Goal: Task Accomplishment & Management: Complete application form

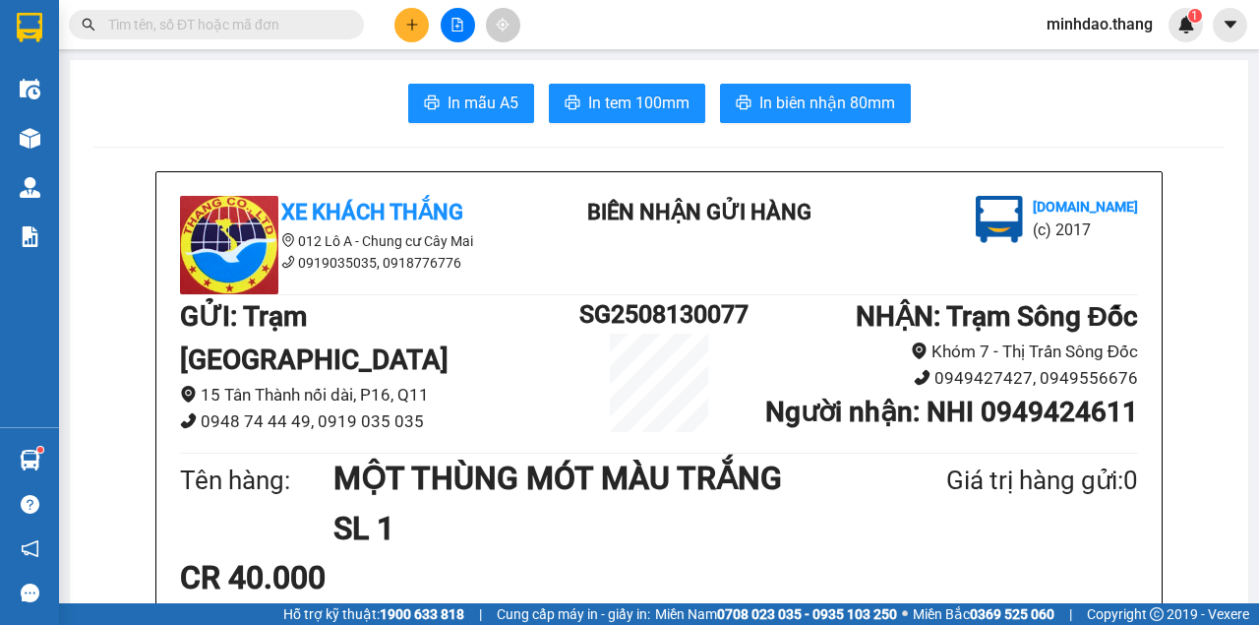
click at [292, 28] on input "text" at bounding box center [224, 25] width 232 height 22
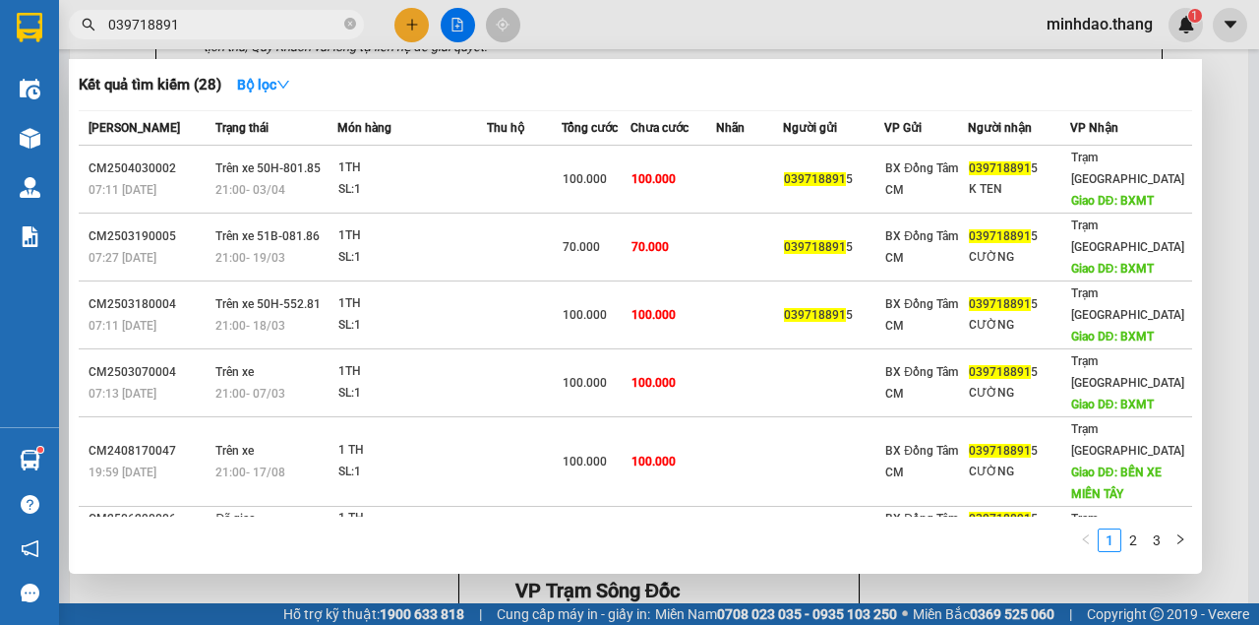
type input "0397188915"
click at [350, 24] on icon "close-circle" at bounding box center [350, 24] width 12 height 12
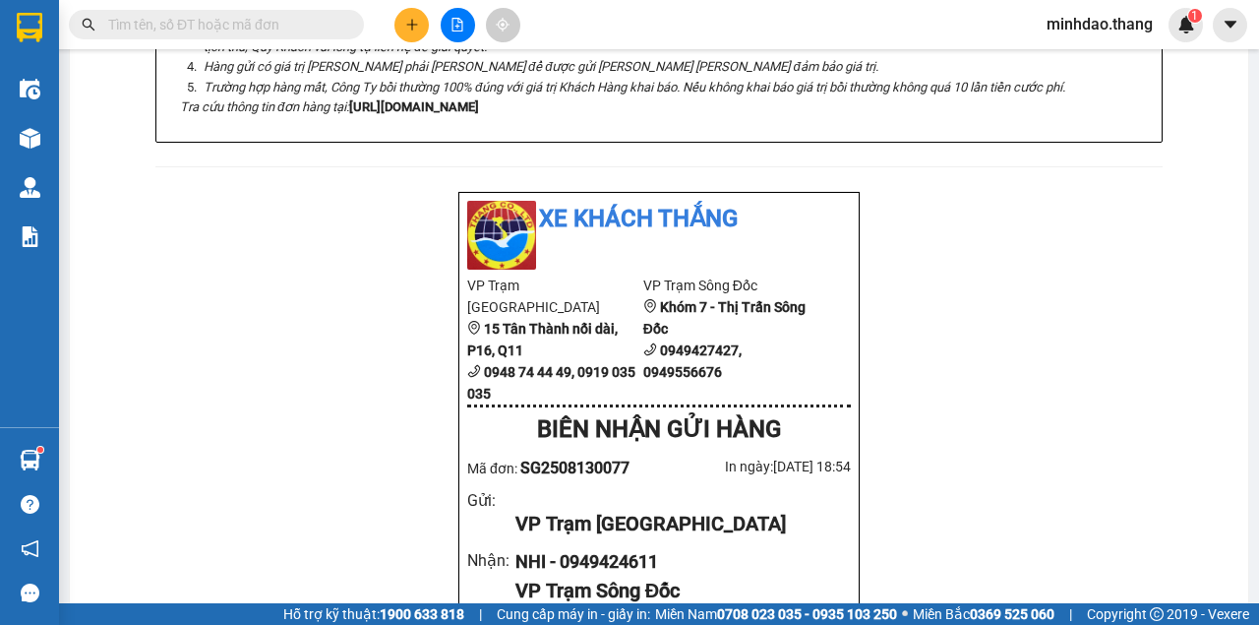
click at [303, 28] on input "text" at bounding box center [224, 25] width 232 height 22
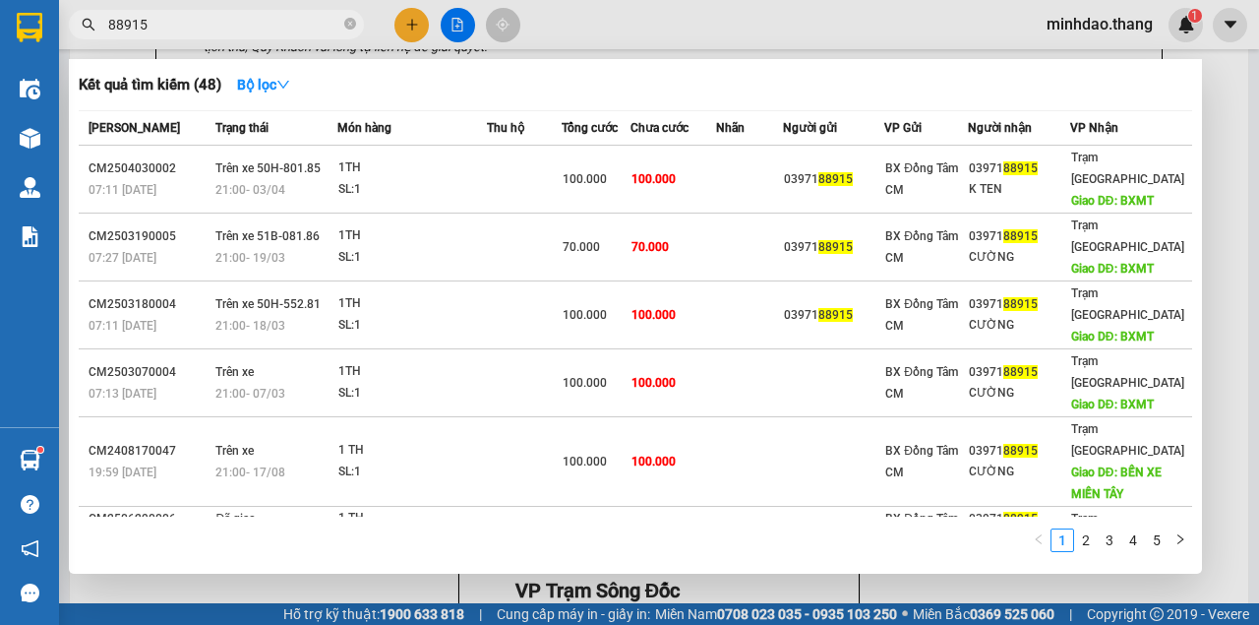
type input "88915"
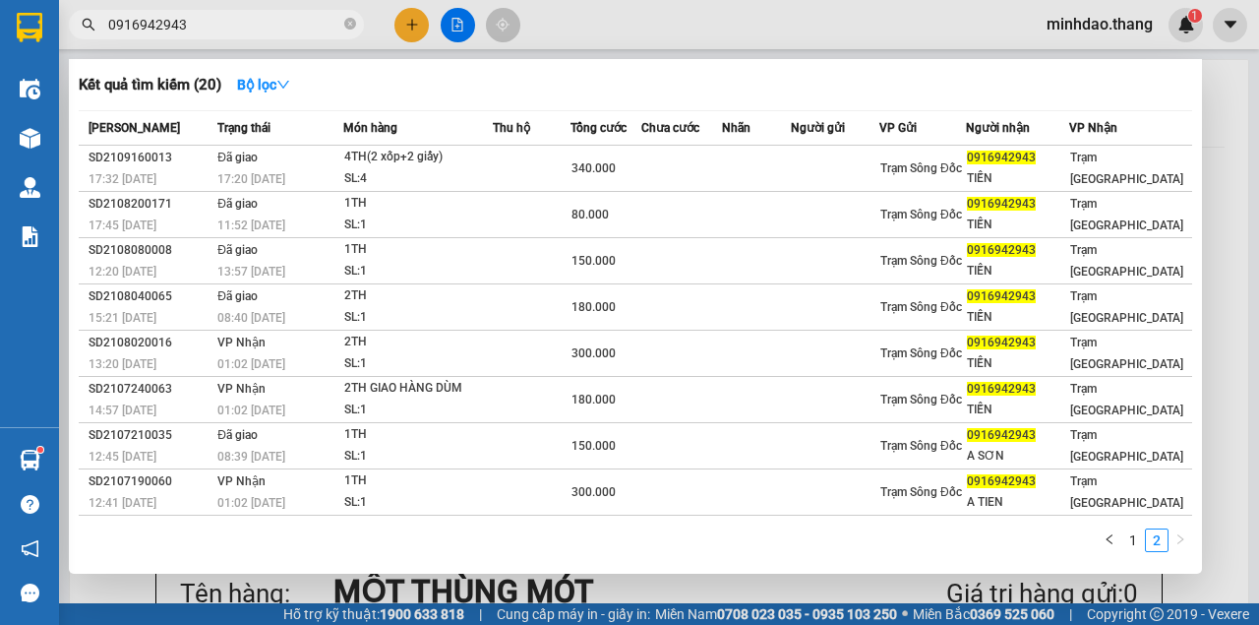
click at [350, 25] on icon "close-circle" at bounding box center [350, 24] width 12 height 12
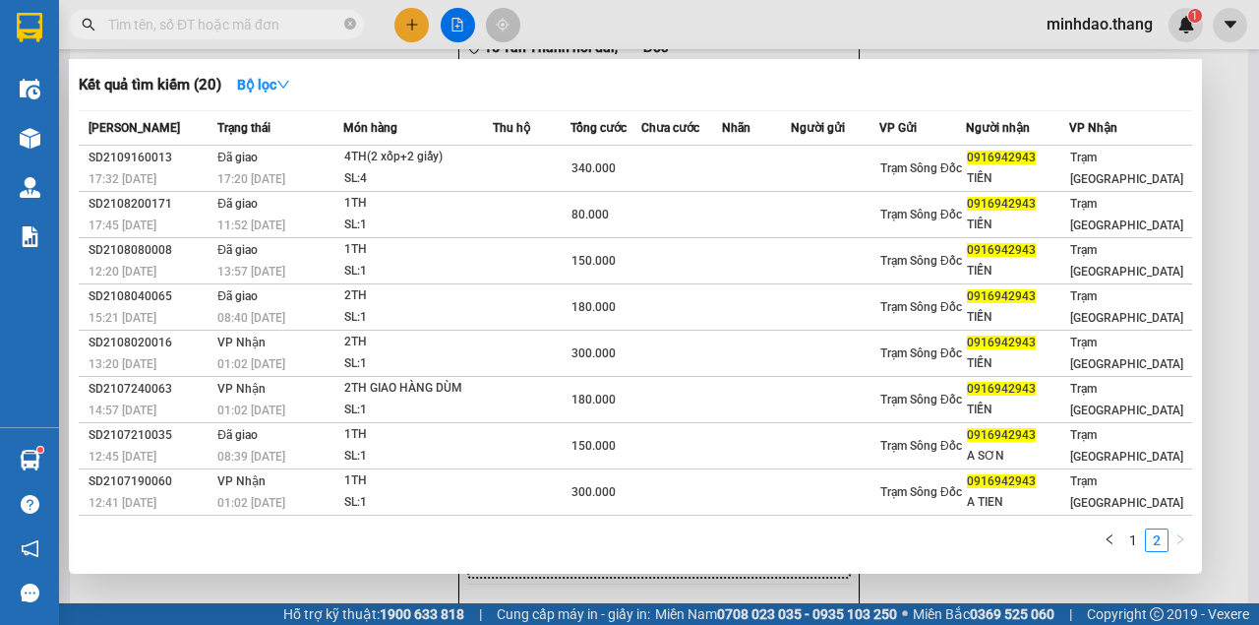
click at [281, 28] on input "text" at bounding box center [224, 25] width 232 height 22
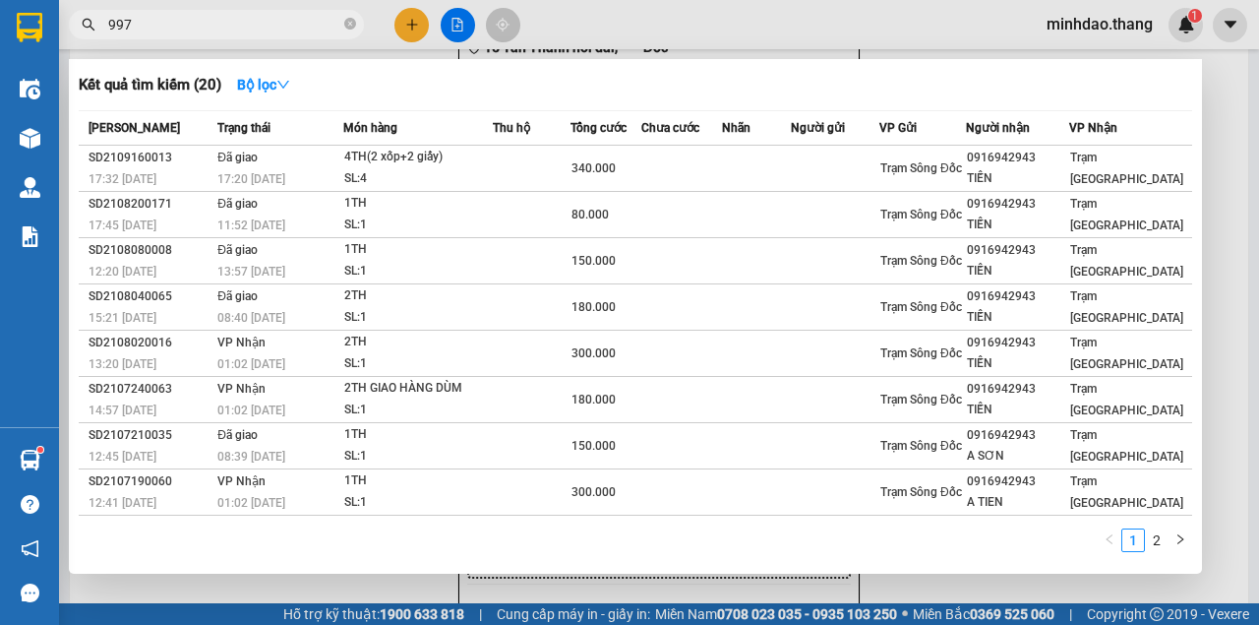
type input "9973"
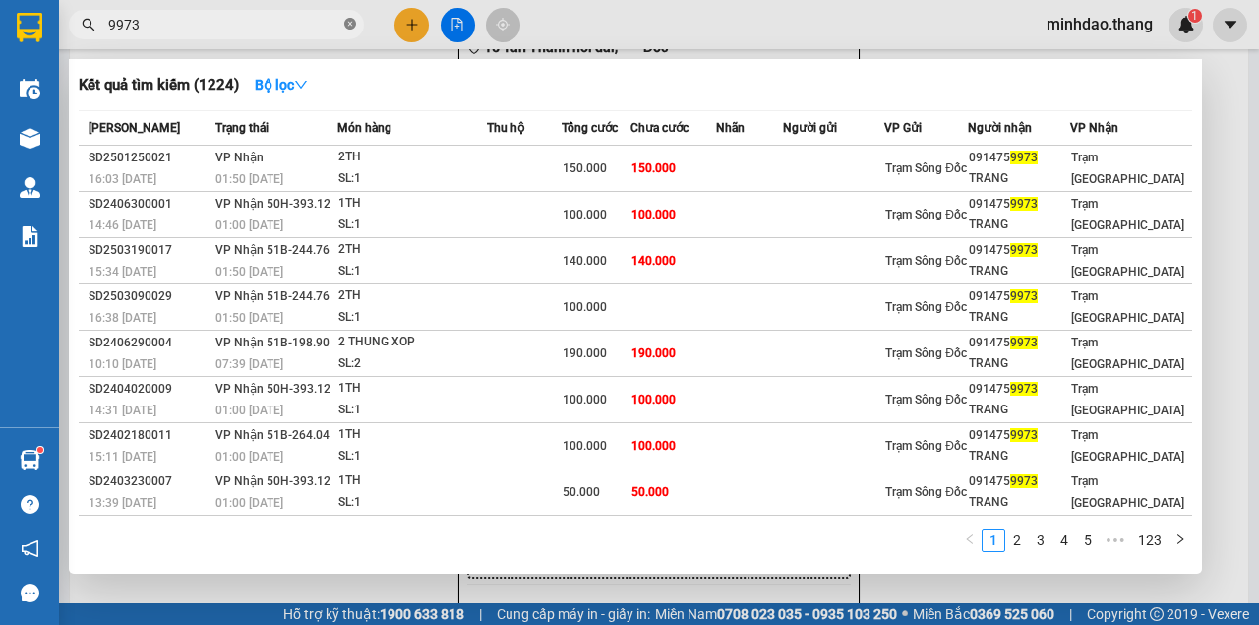
click at [352, 23] on icon "close-circle" at bounding box center [350, 24] width 12 height 12
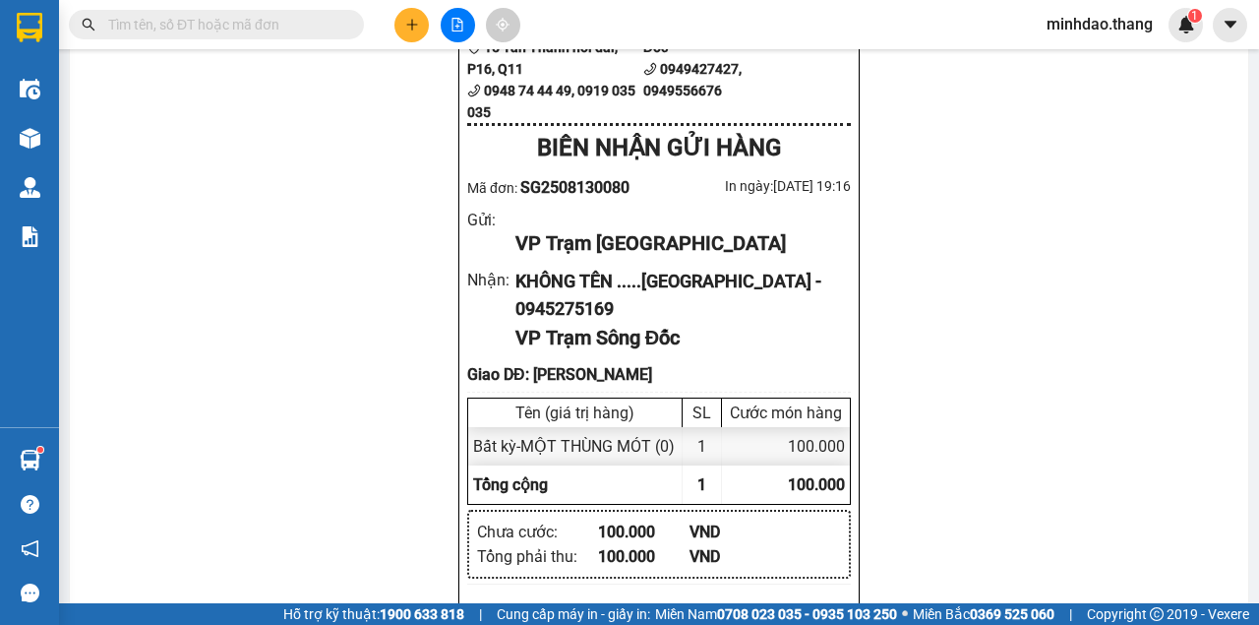
click at [325, 24] on input "text" at bounding box center [224, 25] width 232 height 22
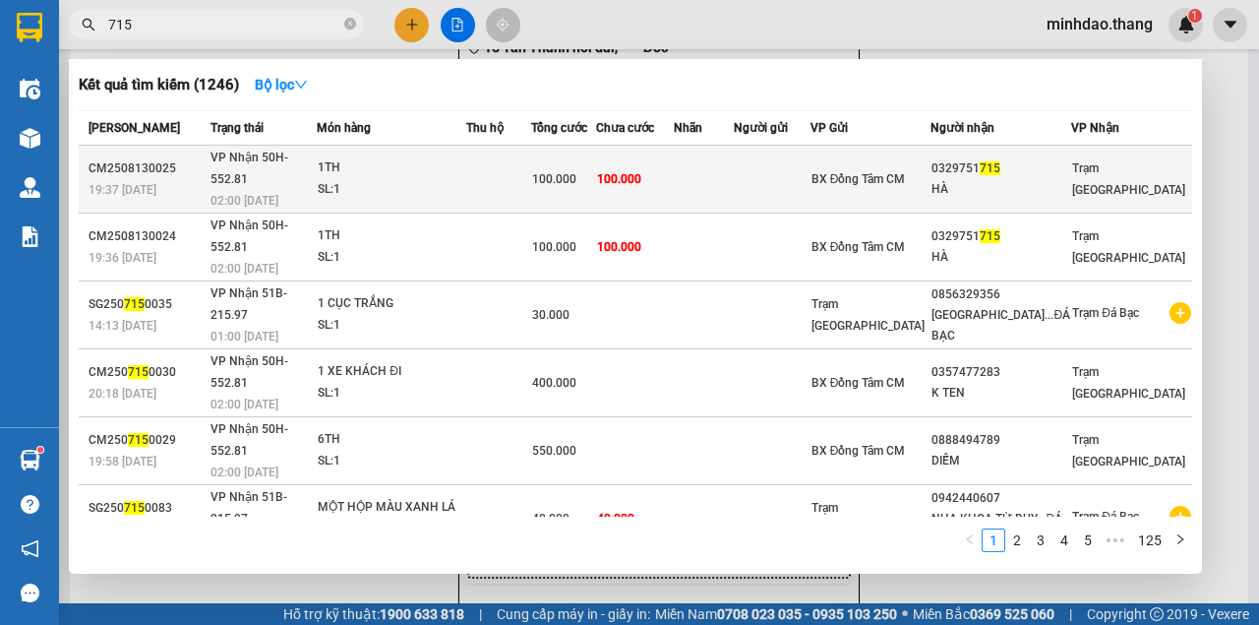
type input "715"
click at [641, 173] on span "100.000" at bounding box center [619, 179] width 44 height 14
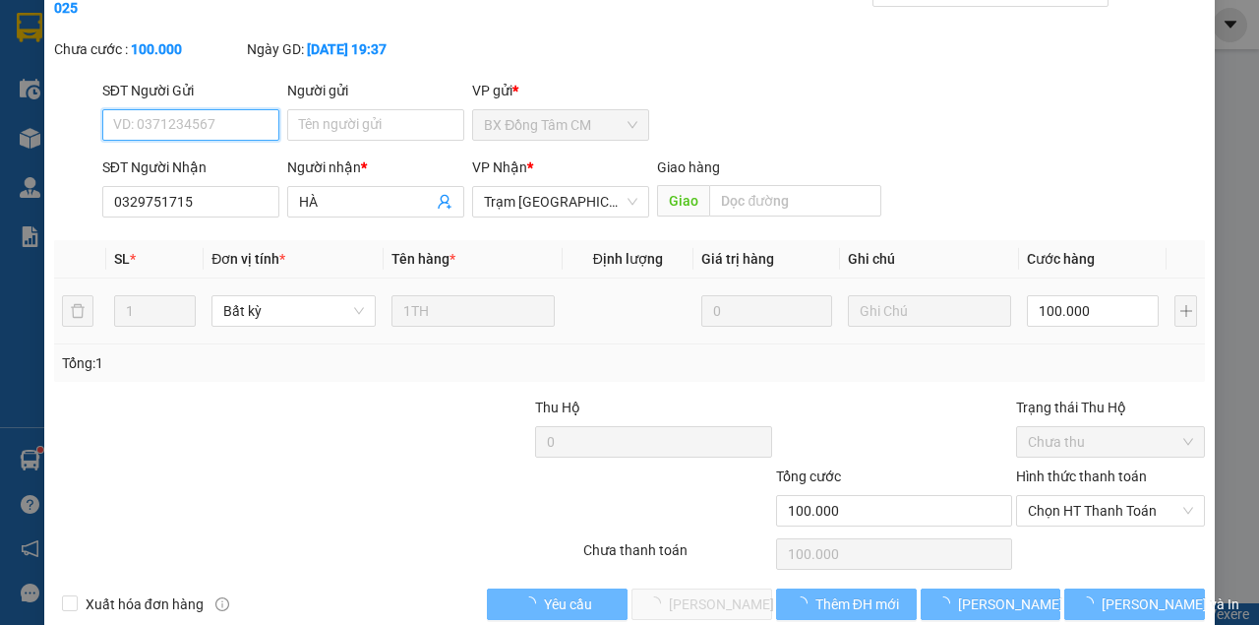
type input "0329751715"
type input "HÀ"
type input "100.000"
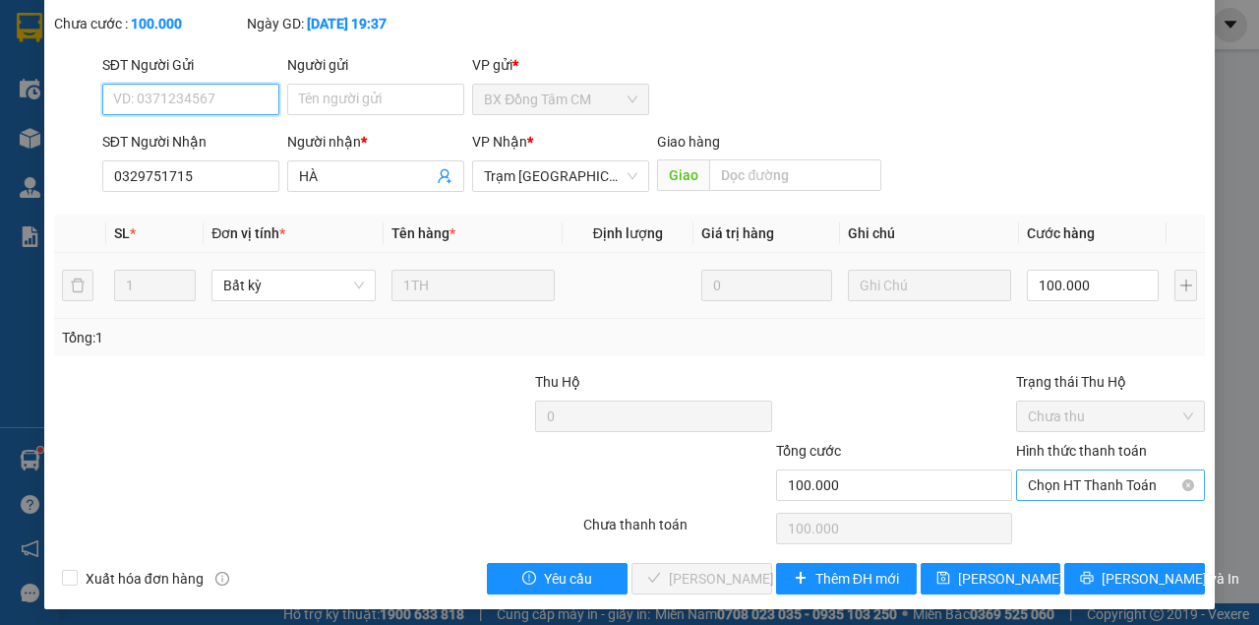
scroll to position [127, 0]
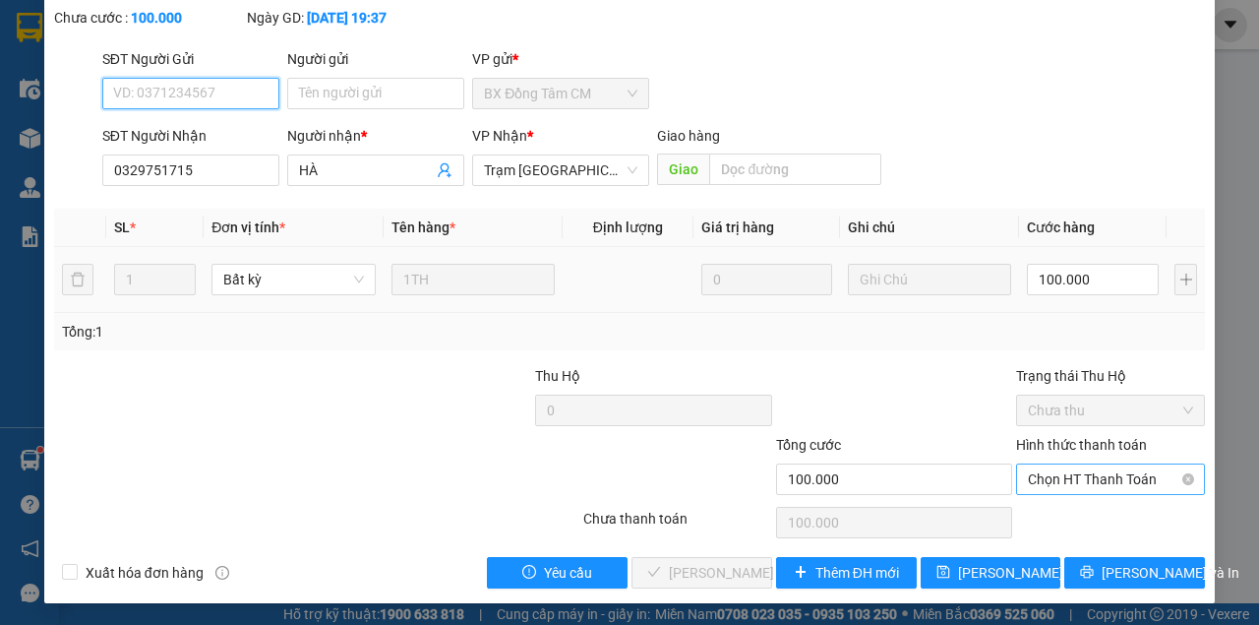
click at [1090, 492] on span "Chọn HT Thanh Toán" at bounding box center [1110, 479] width 165 height 30
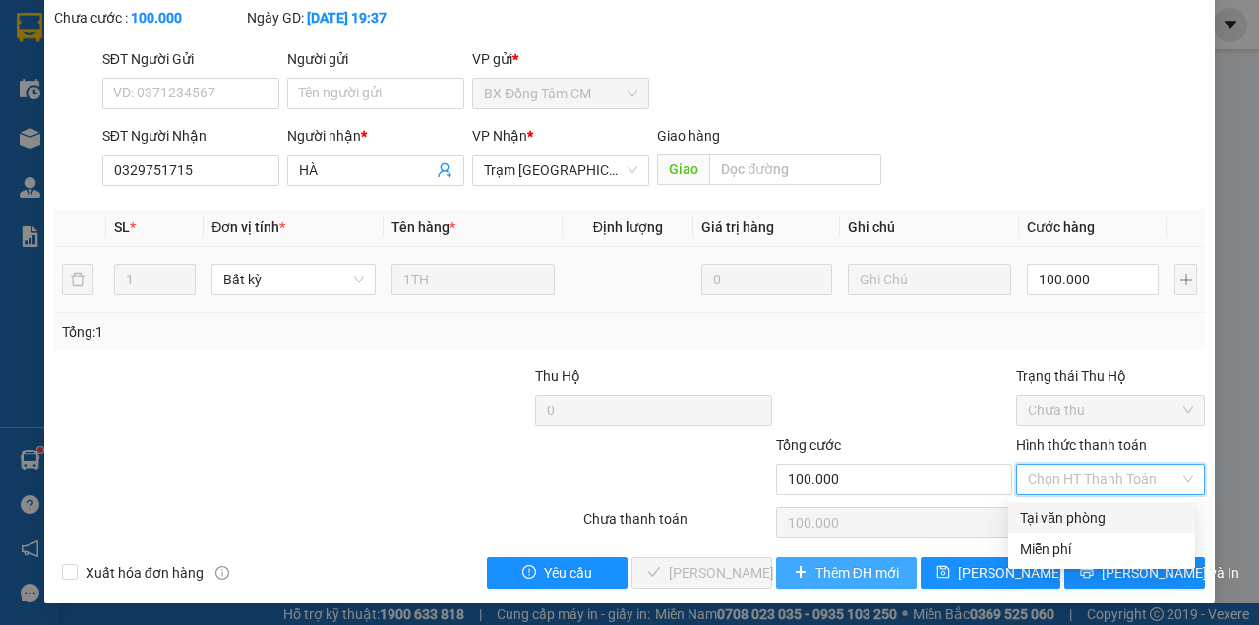
drag, startPoint x: 1063, startPoint y: 513, endPoint x: 884, endPoint y: 555, distance: 183.7
click at [1058, 515] on div "Tại văn phòng" at bounding box center [1101, 518] width 163 height 22
type input "0"
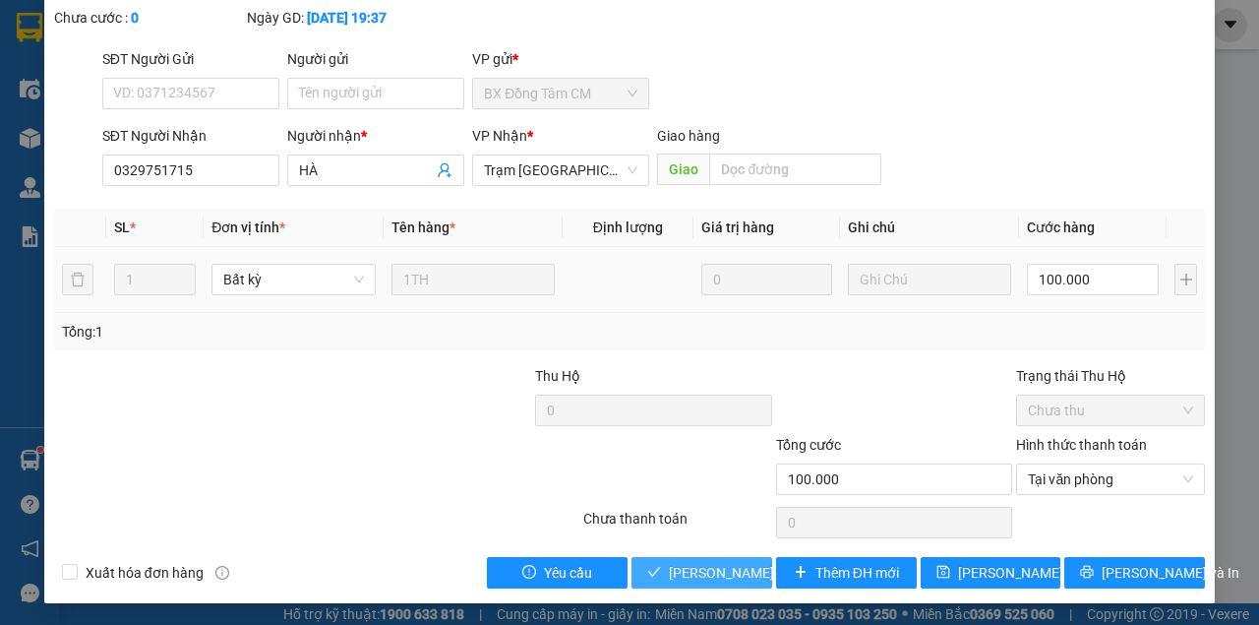
click at [661, 565] on button "[PERSON_NAME] và Giao hàng" at bounding box center [701, 572] width 141 height 31
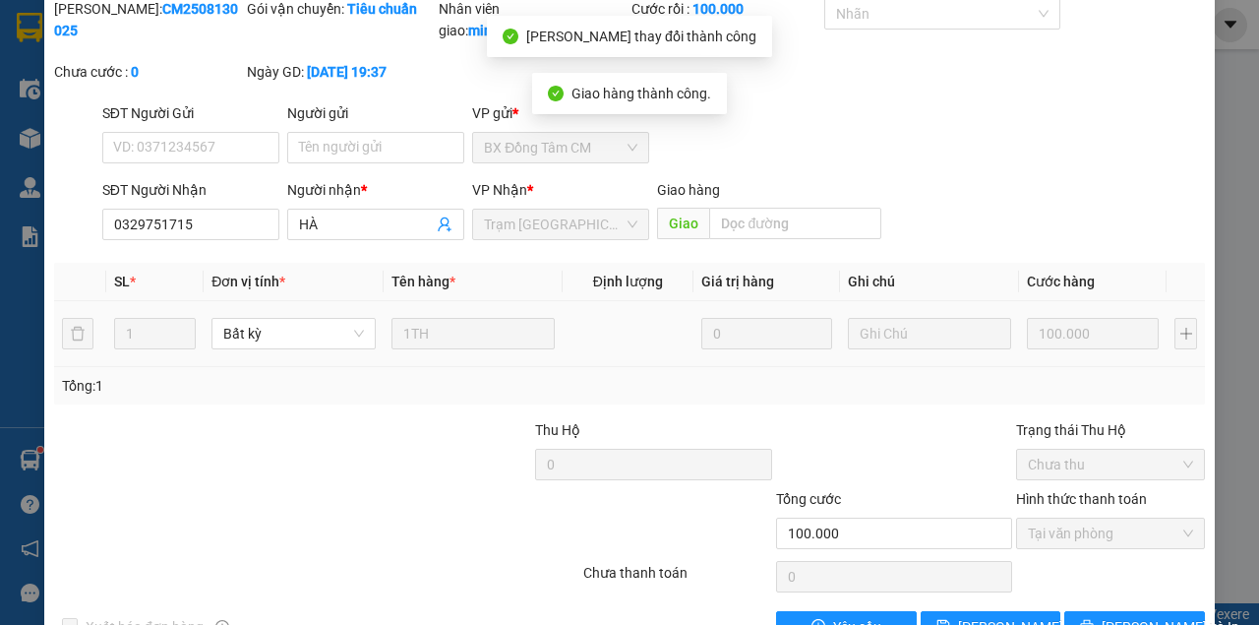
scroll to position [0, 0]
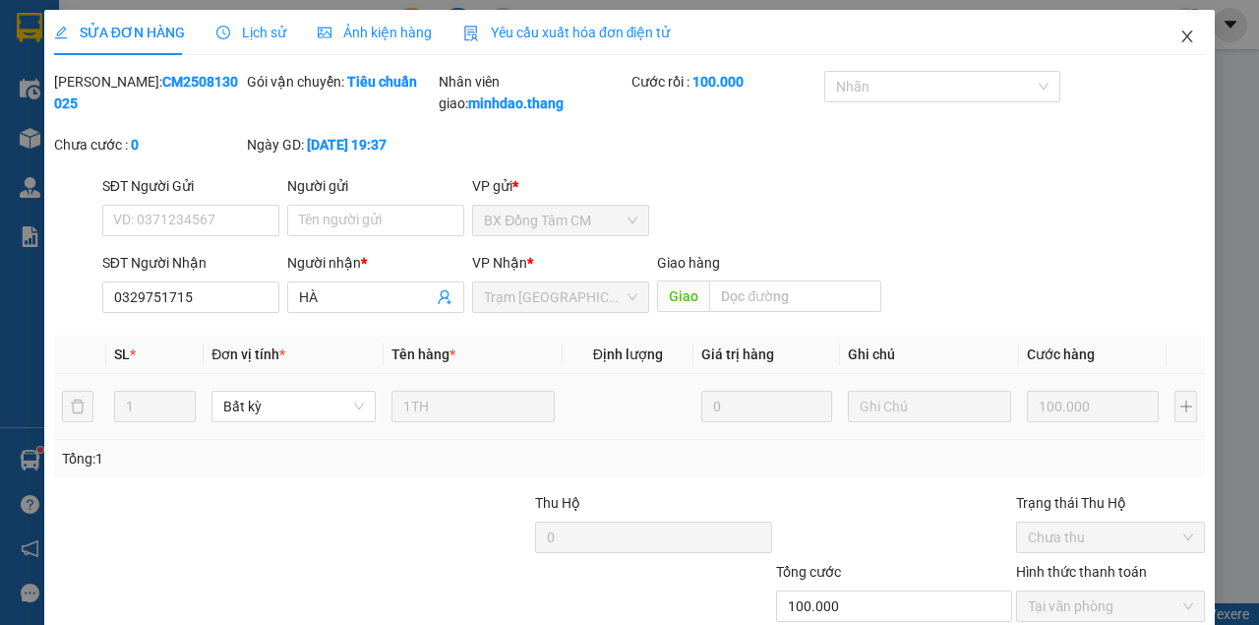
drag, startPoint x: 1165, startPoint y: 45, endPoint x: 1140, endPoint y: 58, distance: 27.7
click at [1165, 46] on span "Close" at bounding box center [1187, 37] width 55 height 55
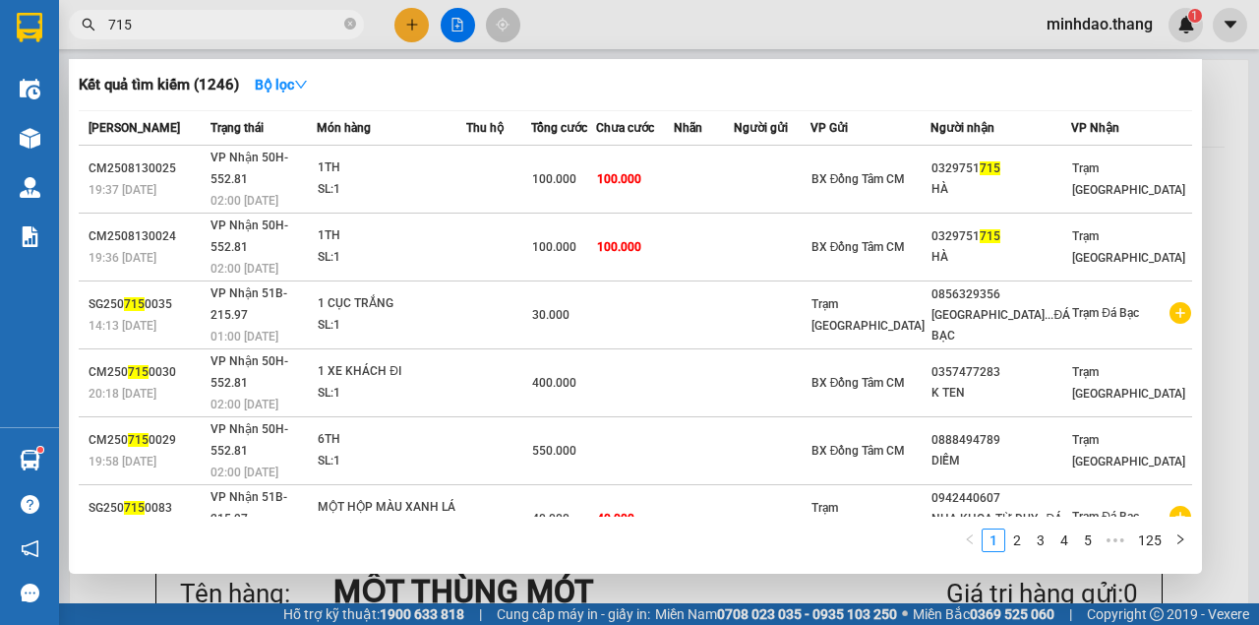
click at [279, 28] on input "715" at bounding box center [224, 25] width 232 height 22
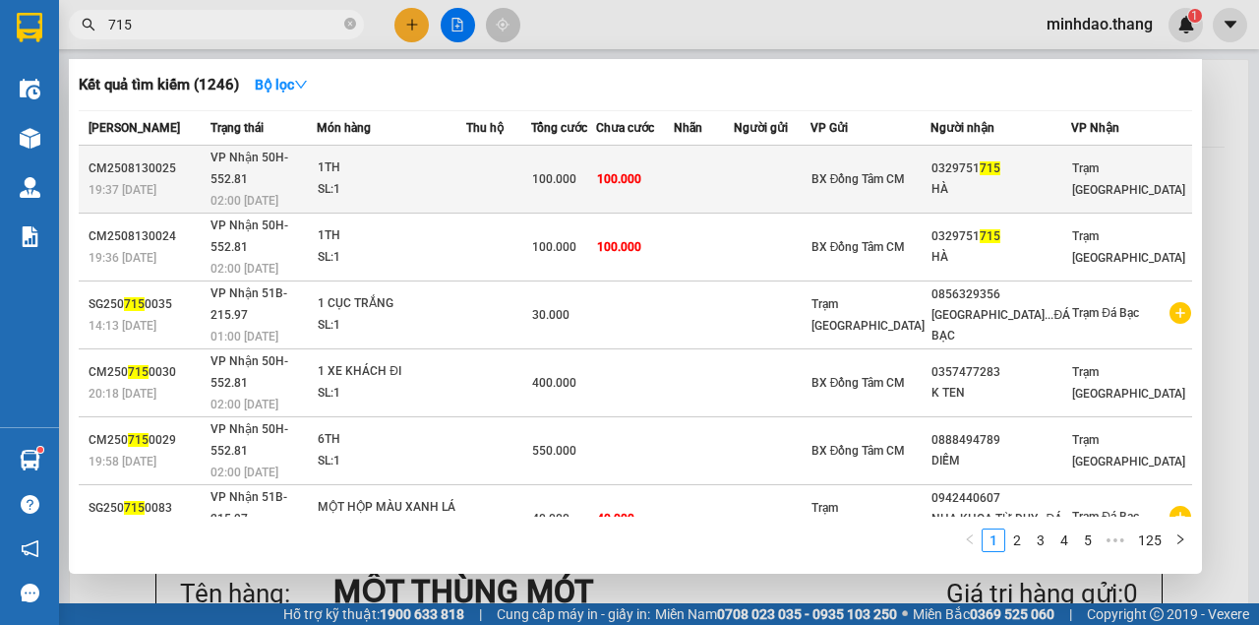
click at [596, 180] on td "100.000" at bounding box center [563, 180] width 65 height 68
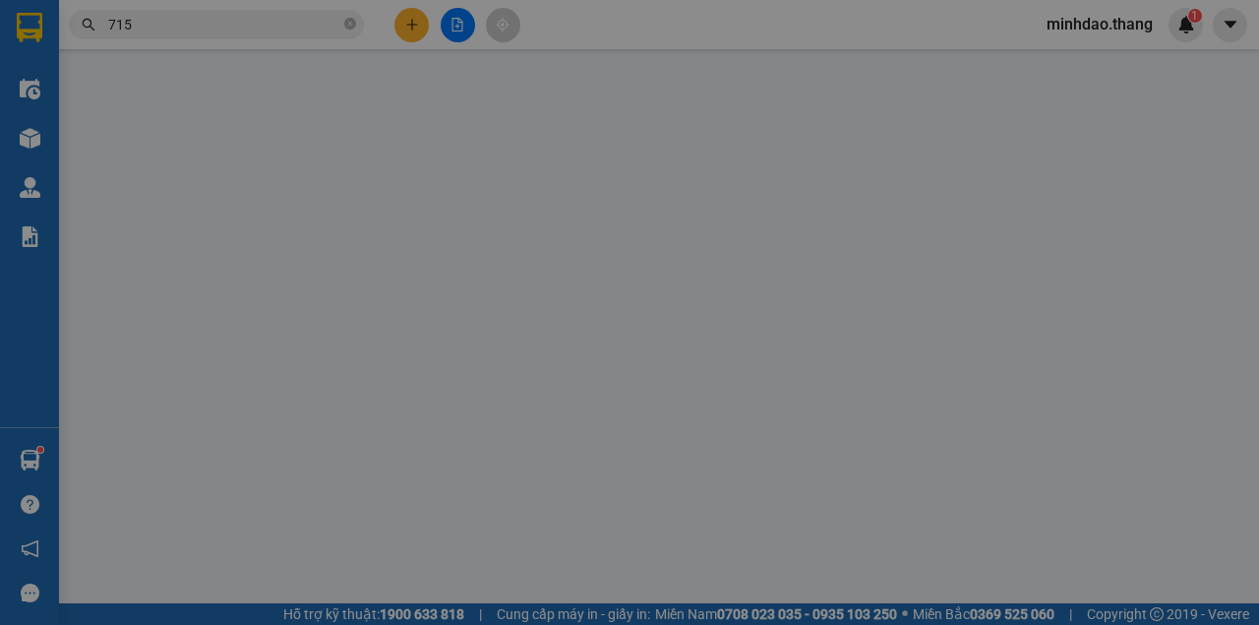
type input "0329751715"
type input "HÀ"
type input "100.000"
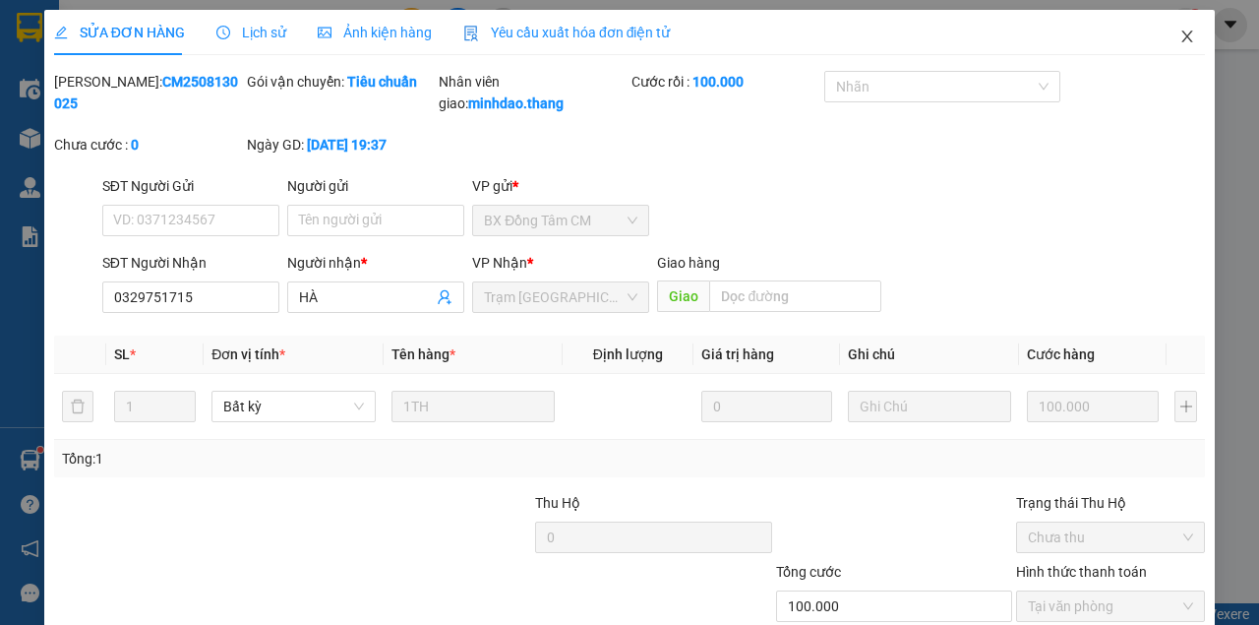
click at [1182, 29] on span "Close" at bounding box center [1187, 37] width 55 height 55
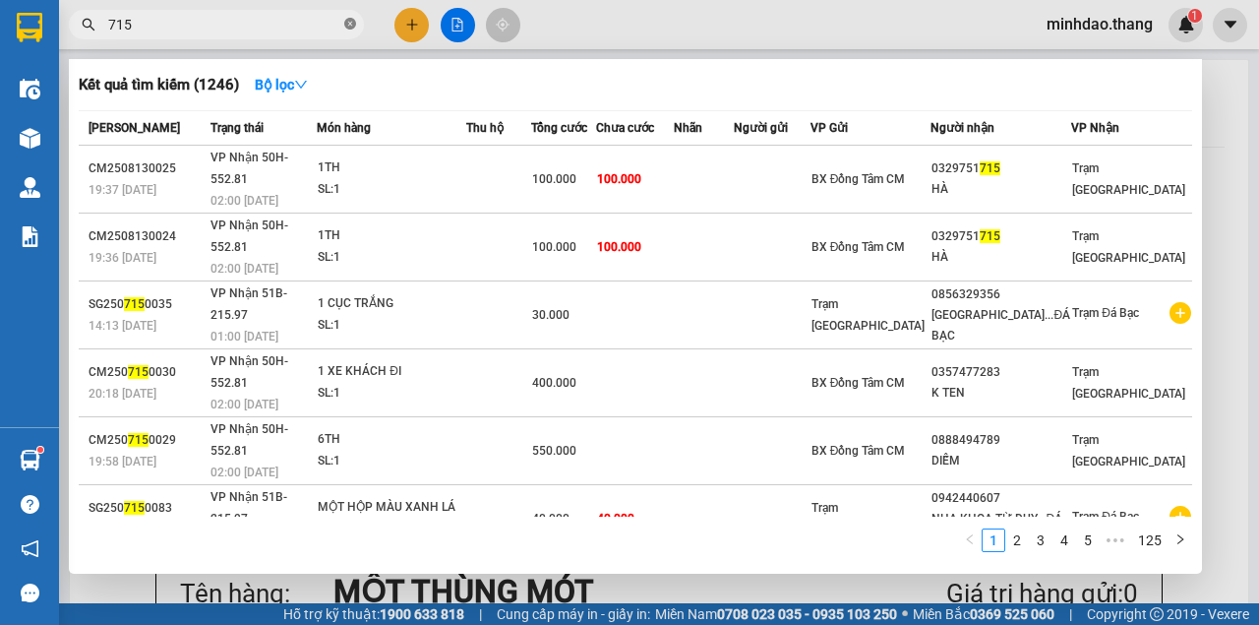
drag, startPoint x: 350, startPoint y: 26, endPoint x: 329, endPoint y: 26, distance: 21.6
click at [350, 26] on icon "close-circle" at bounding box center [350, 24] width 12 height 12
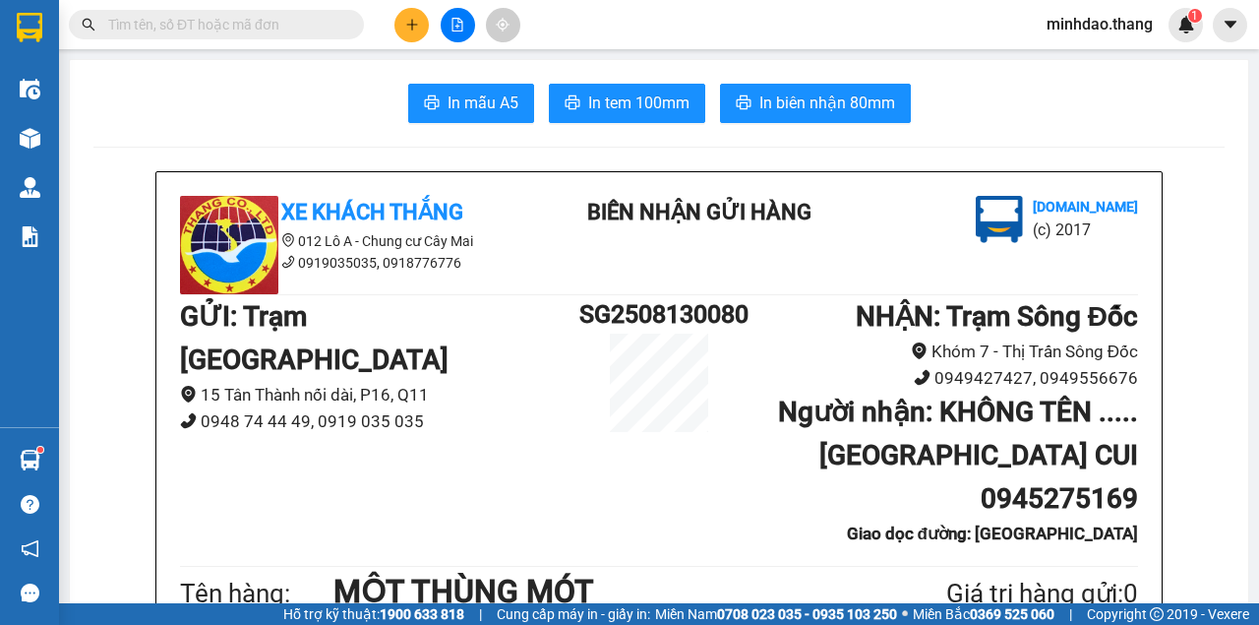
click at [328, 26] on input "text" at bounding box center [224, 25] width 232 height 22
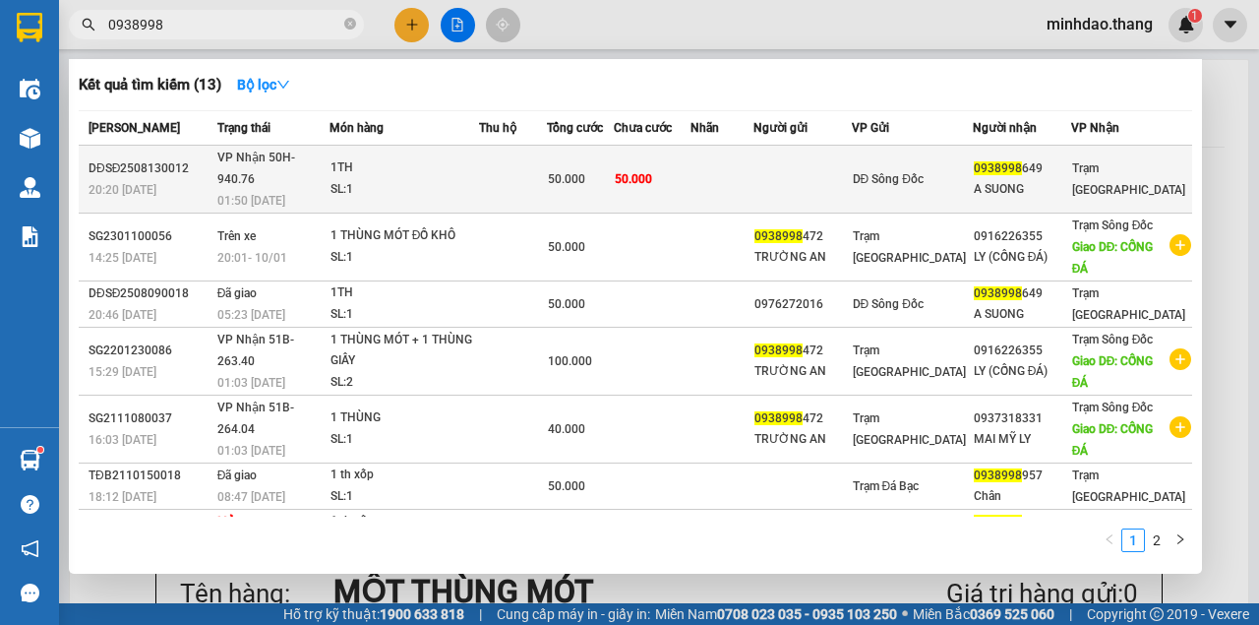
type input "0938998"
click at [594, 176] on div "50.000" at bounding box center [580, 179] width 65 height 22
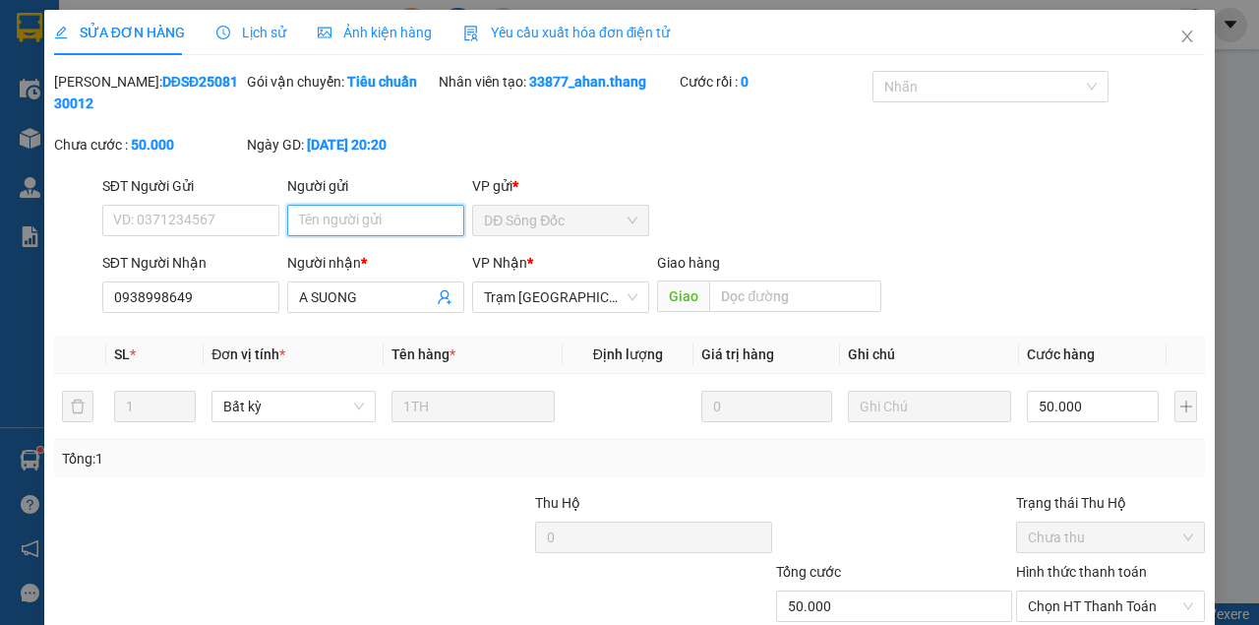
click at [385, 227] on input "Người gửi" at bounding box center [375, 220] width 177 height 31
drag, startPoint x: 354, startPoint y: 231, endPoint x: 339, endPoint y: 228, distance: 15.0
click at [354, 230] on input "Người gửi" at bounding box center [375, 220] width 177 height 31
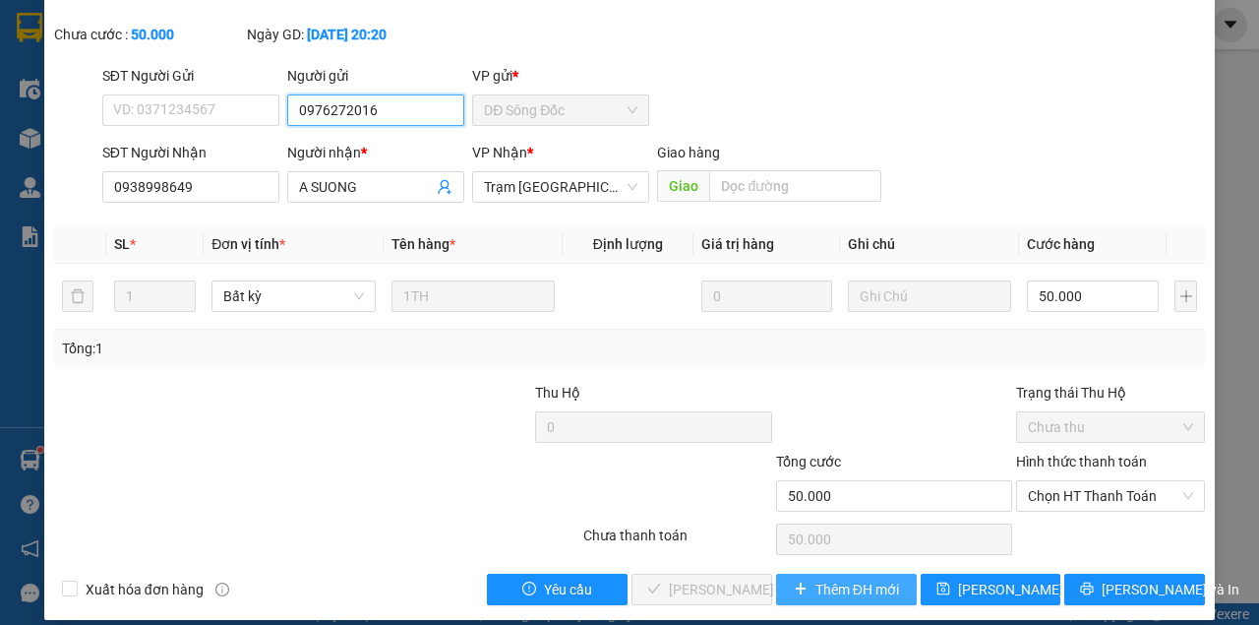
scroll to position [127, 0]
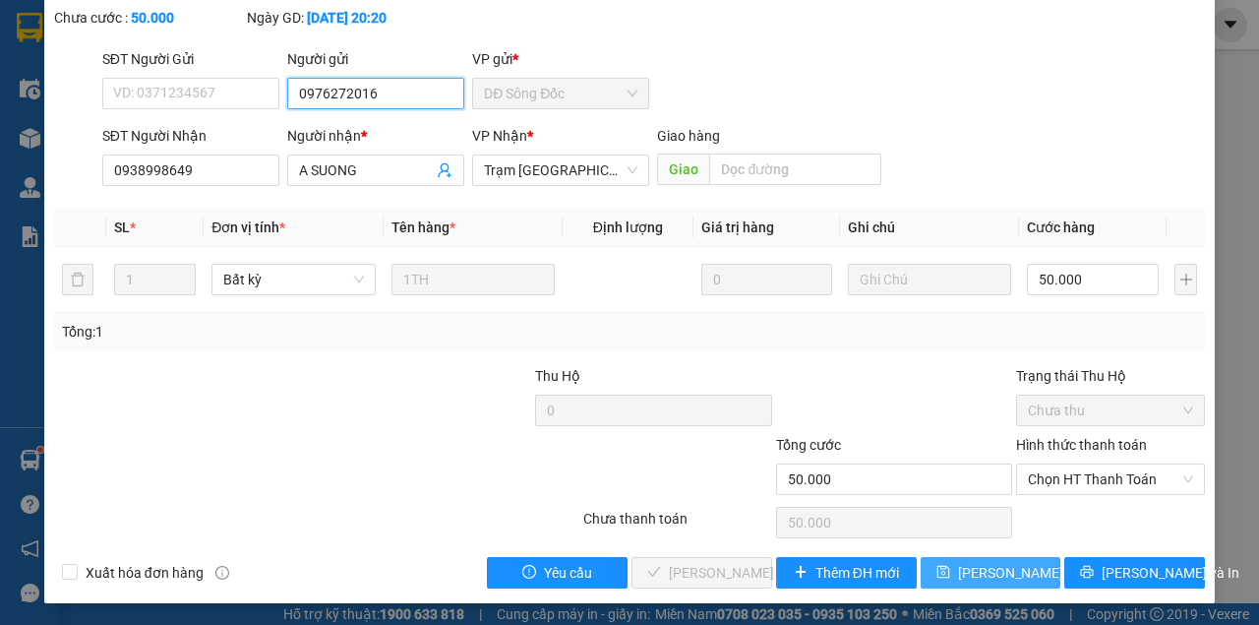
type input "0976272016"
click at [1007, 568] on span "[PERSON_NAME] thay đổi" at bounding box center [1036, 573] width 157 height 22
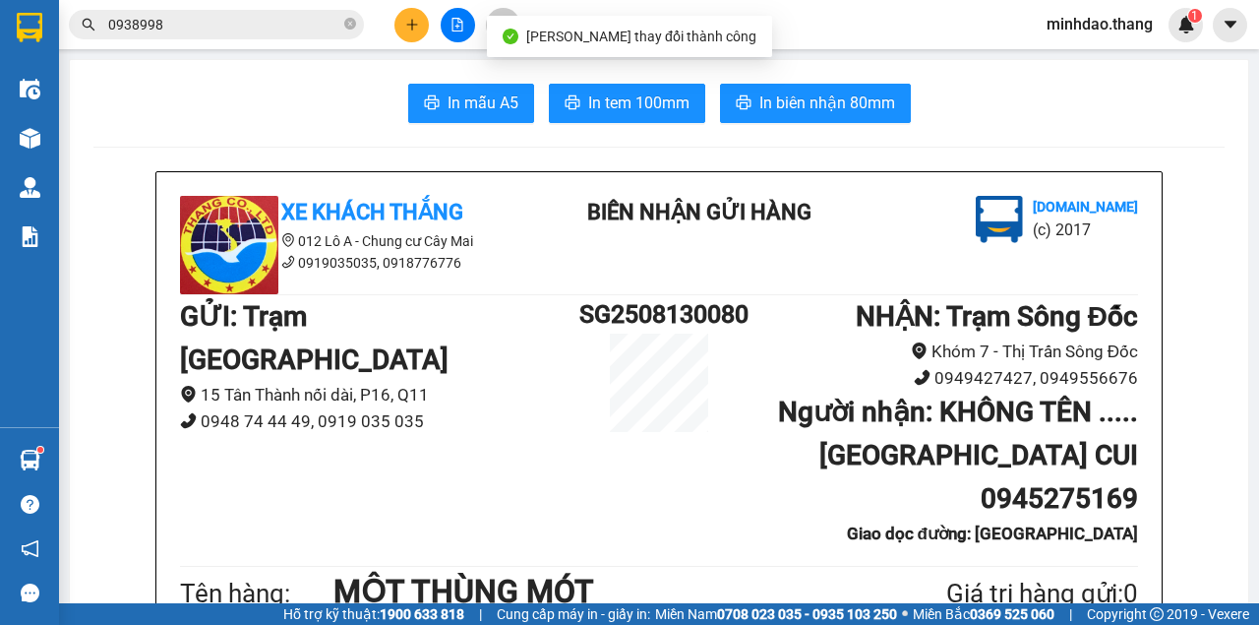
drag, startPoint x: 281, startPoint y: 18, endPoint x: 379, endPoint y: 80, distance: 115.4
click at [281, 18] on input "0938998" at bounding box center [224, 25] width 232 height 22
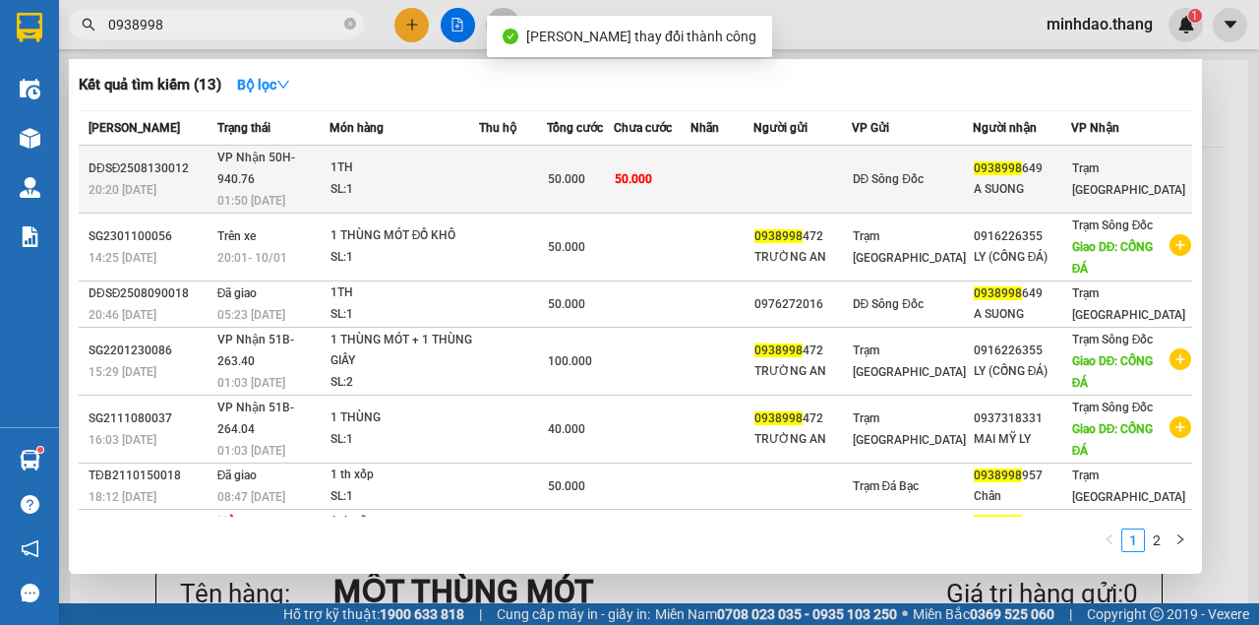
click at [690, 178] on td "50.000" at bounding box center [652, 180] width 77 height 68
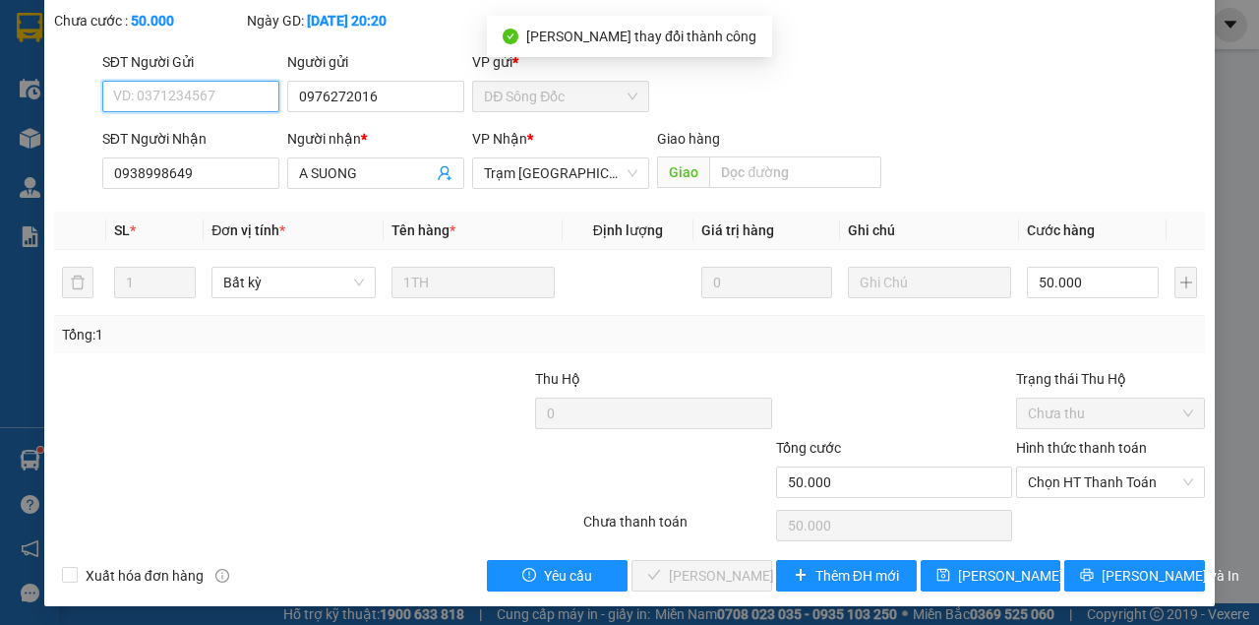
scroll to position [127, 0]
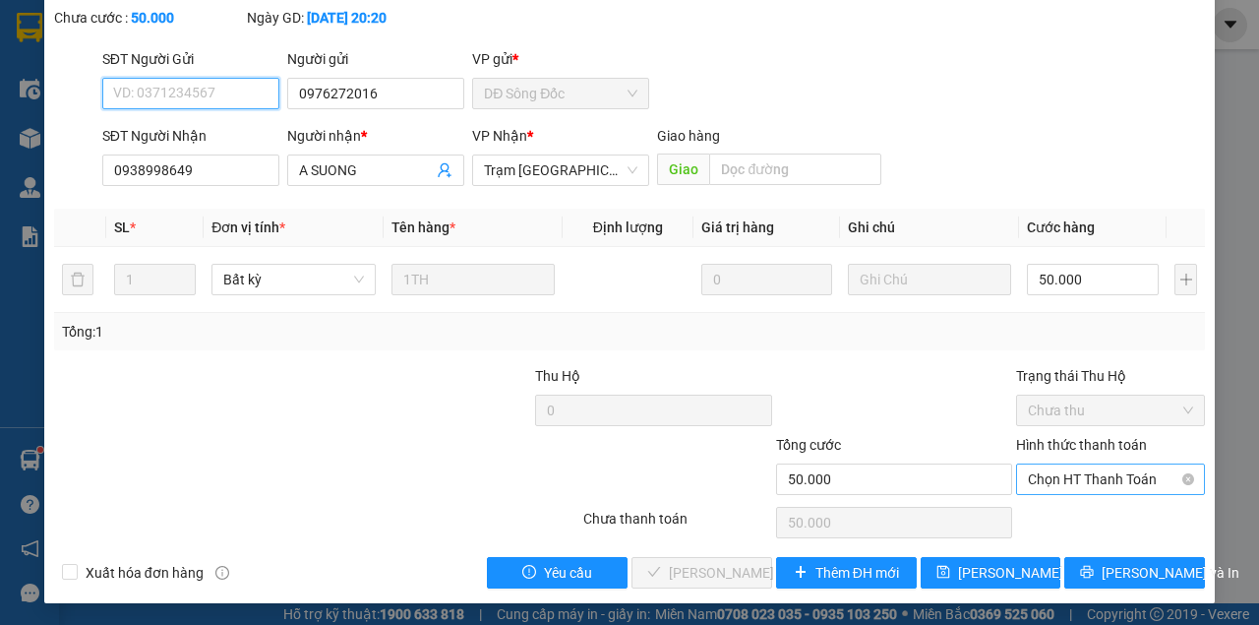
click at [1103, 474] on span "Chọn HT Thanh Toán" at bounding box center [1110, 479] width 165 height 30
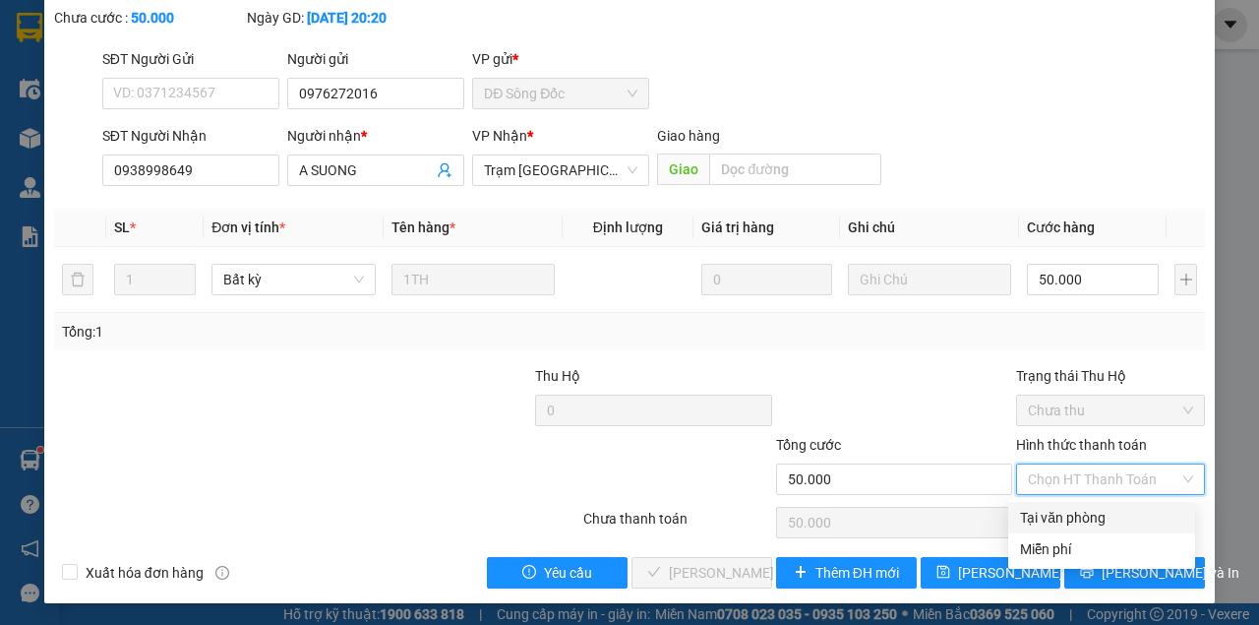
drag, startPoint x: 1062, startPoint y: 516, endPoint x: 1046, endPoint y: 525, distance: 18.1
click at [1057, 519] on div "Tại văn phòng" at bounding box center [1101, 518] width 163 height 22
type input "0"
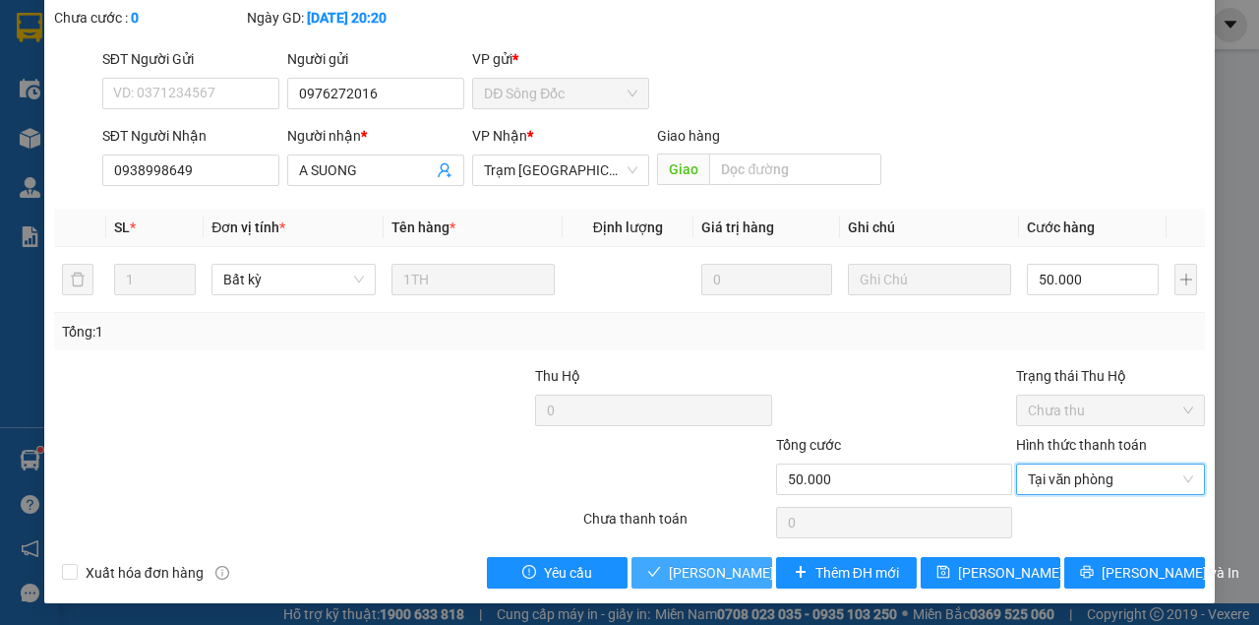
click at [647, 575] on icon "check" at bounding box center [654, 572] width 14 height 14
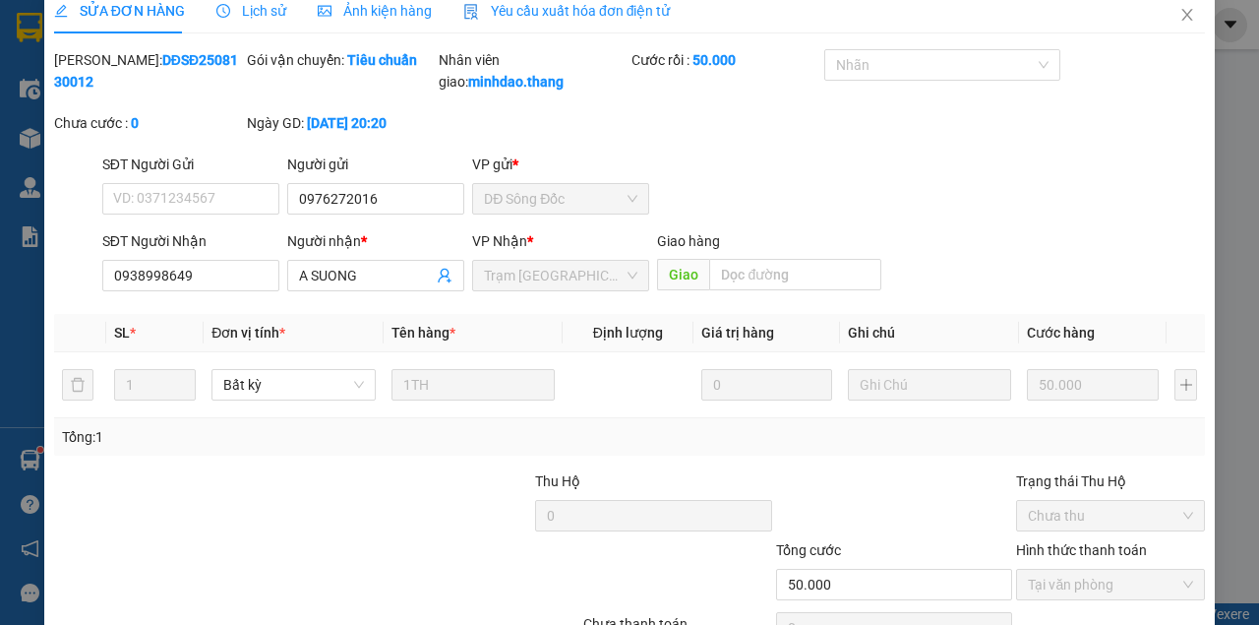
scroll to position [0, 0]
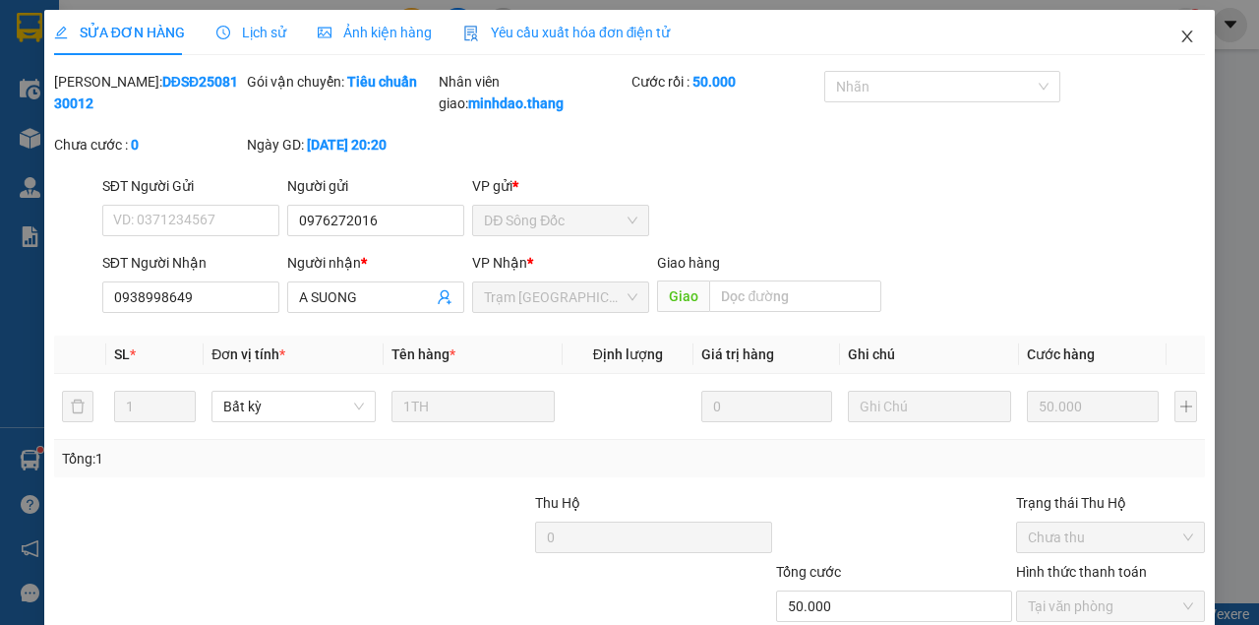
click at [1168, 33] on span "Close" at bounding box center [1187, 37] width 55 height 55
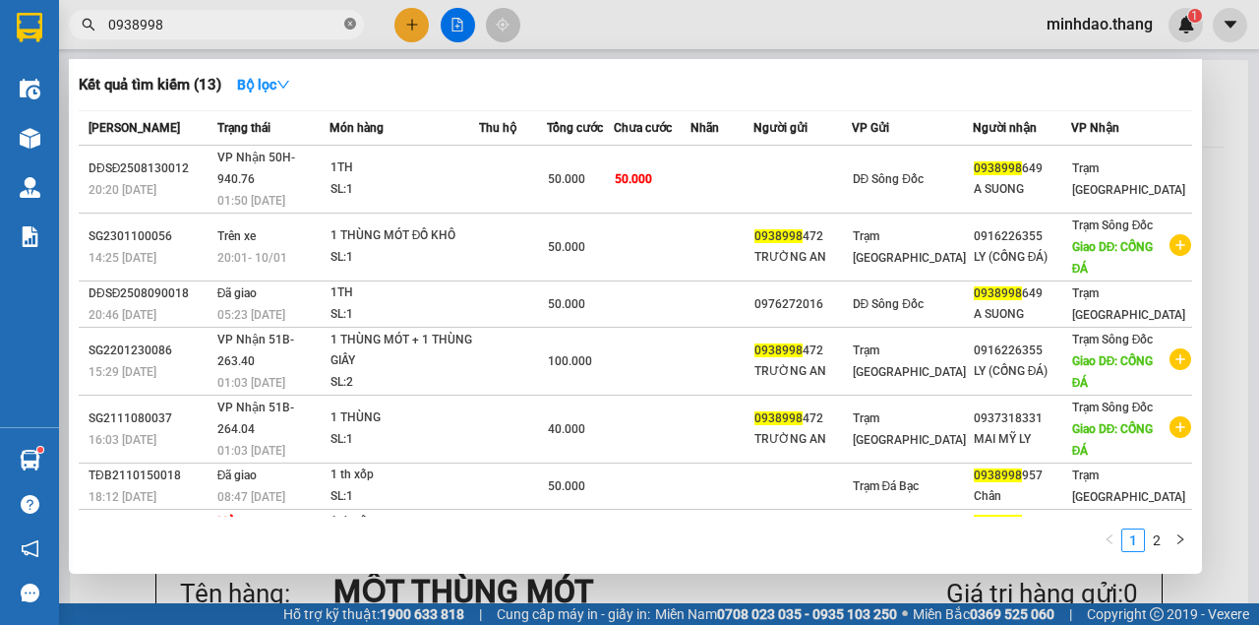
click at [348, 26] on icon "close-circle" at bounding box center [350, 24] width 12 height 12
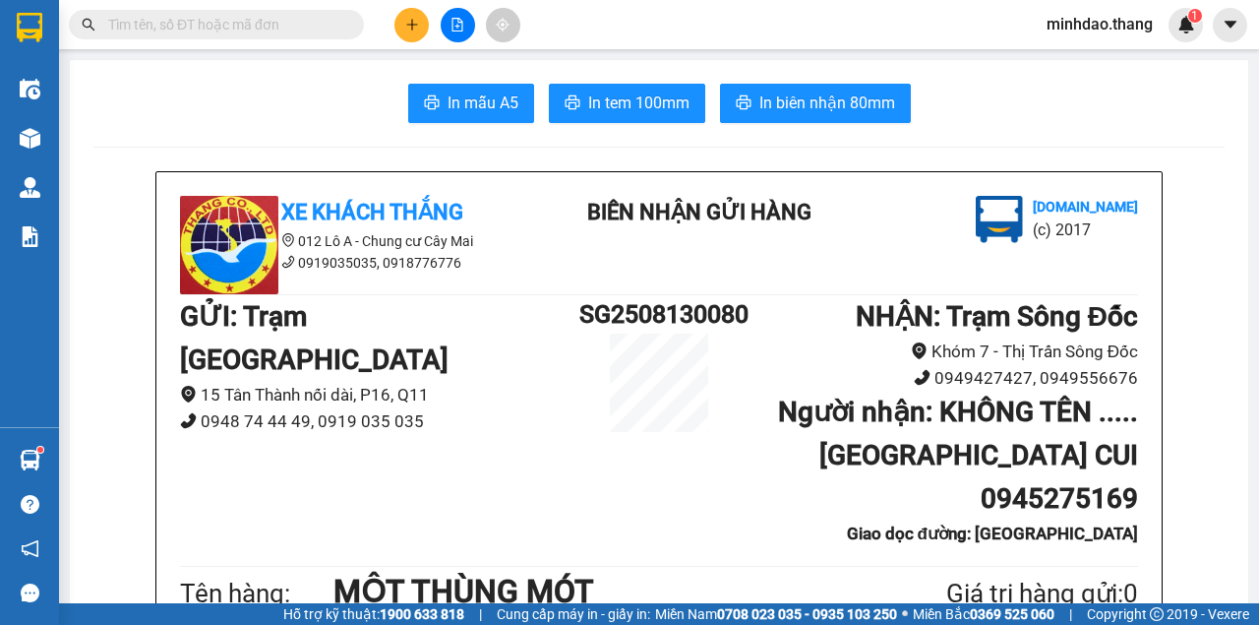
click at [287, 25] on input "text" at bounding box center [224, 25] width 232 height 22
click at [283, 25] on input "text" at bounding box center [224, 25] width 232 height 22
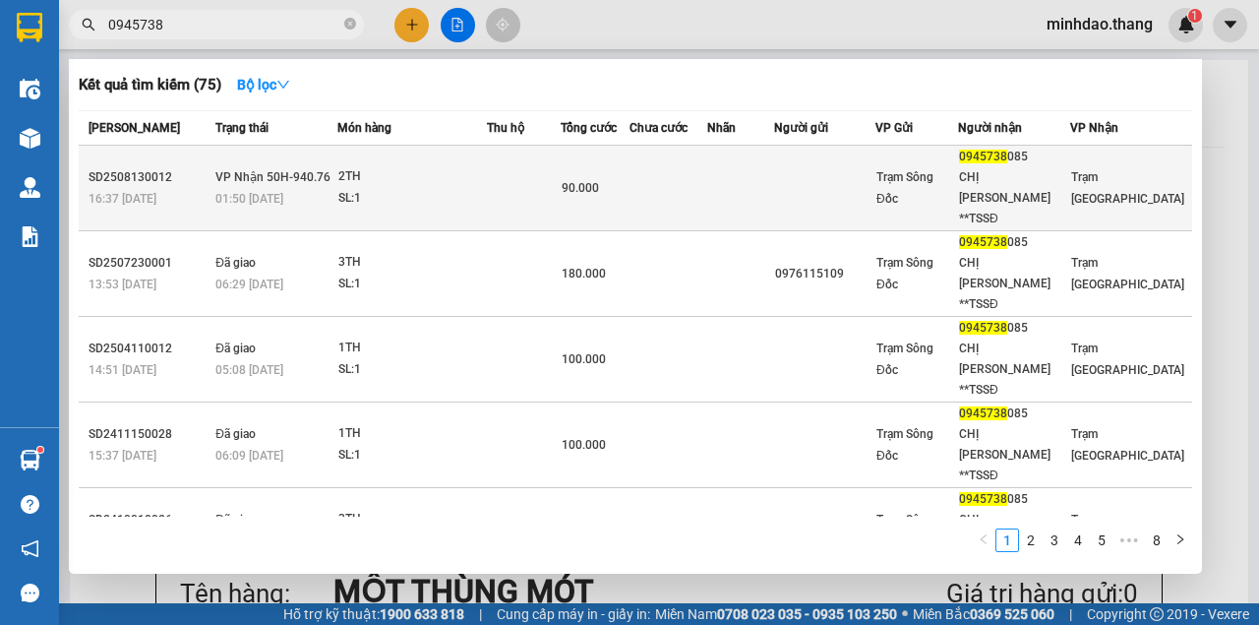
type input "0945738"
click at [599, 181] on span "90.000" at bounding box center [580, 188] width 37 height 14
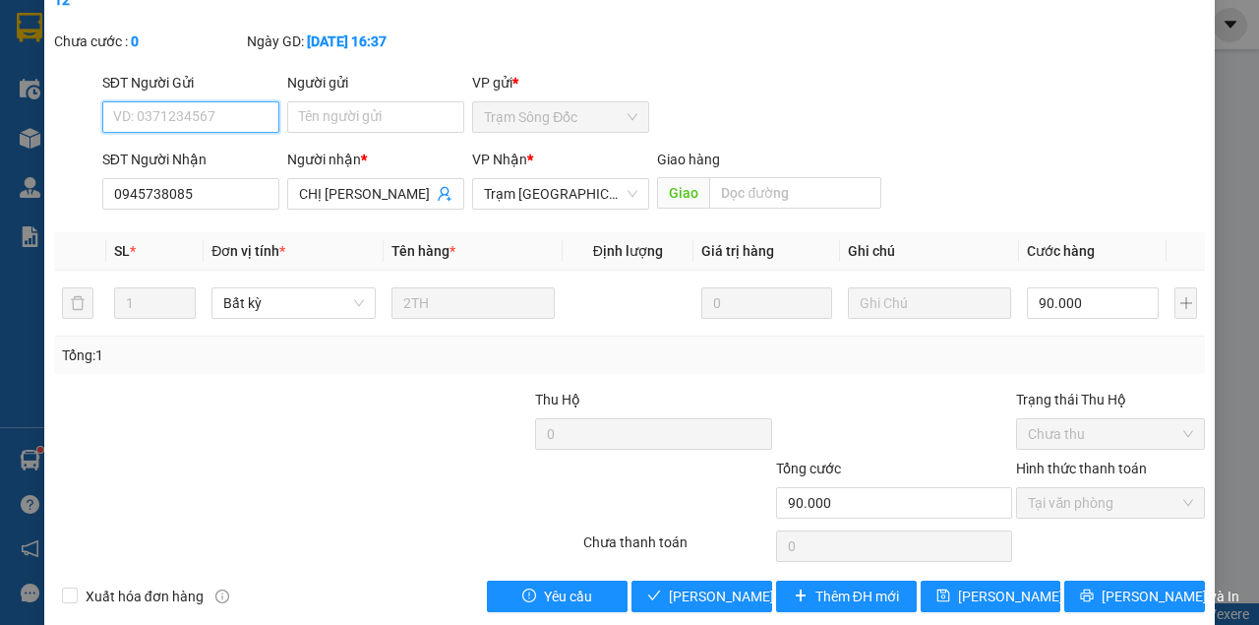
scroll to position [127, 0]
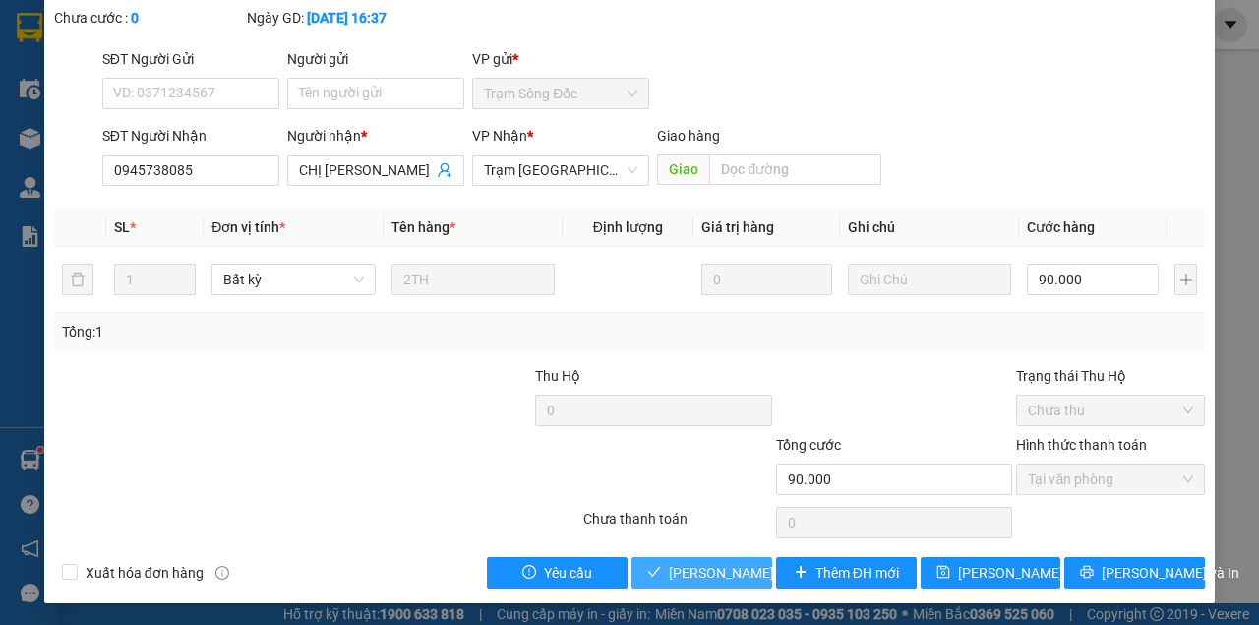
click at [716, 568] on span "[PERSON_NAME] và Giao hàng" at bounding box center [763, 573] width 189 height 22
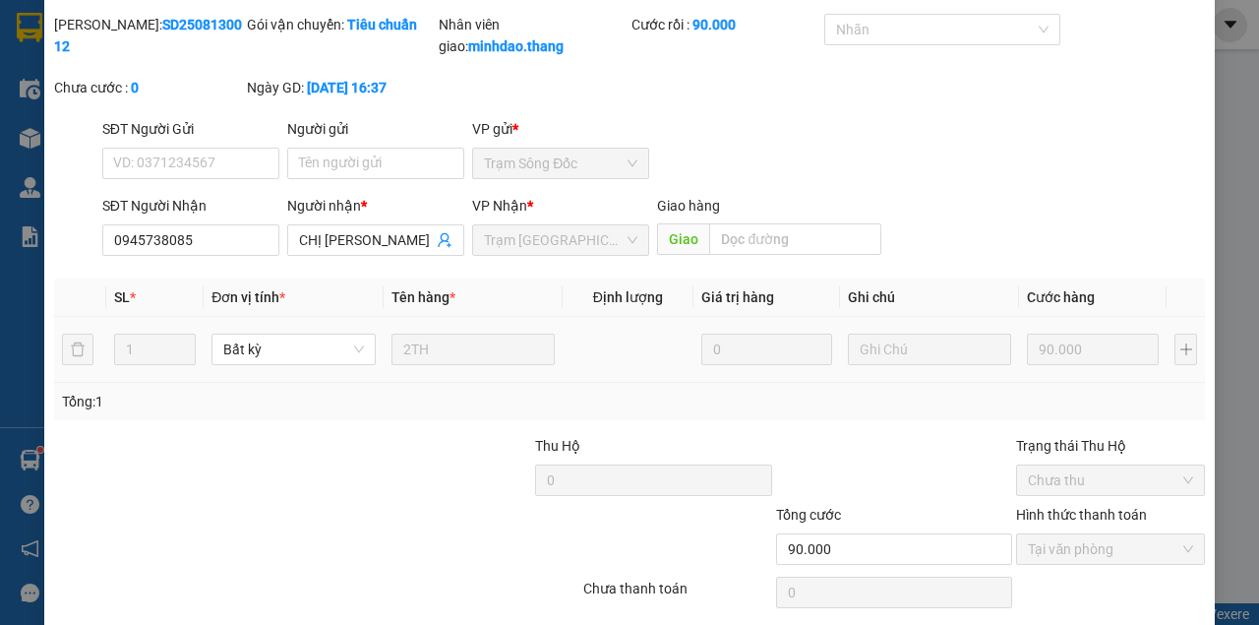
scroll to position [0, 0]
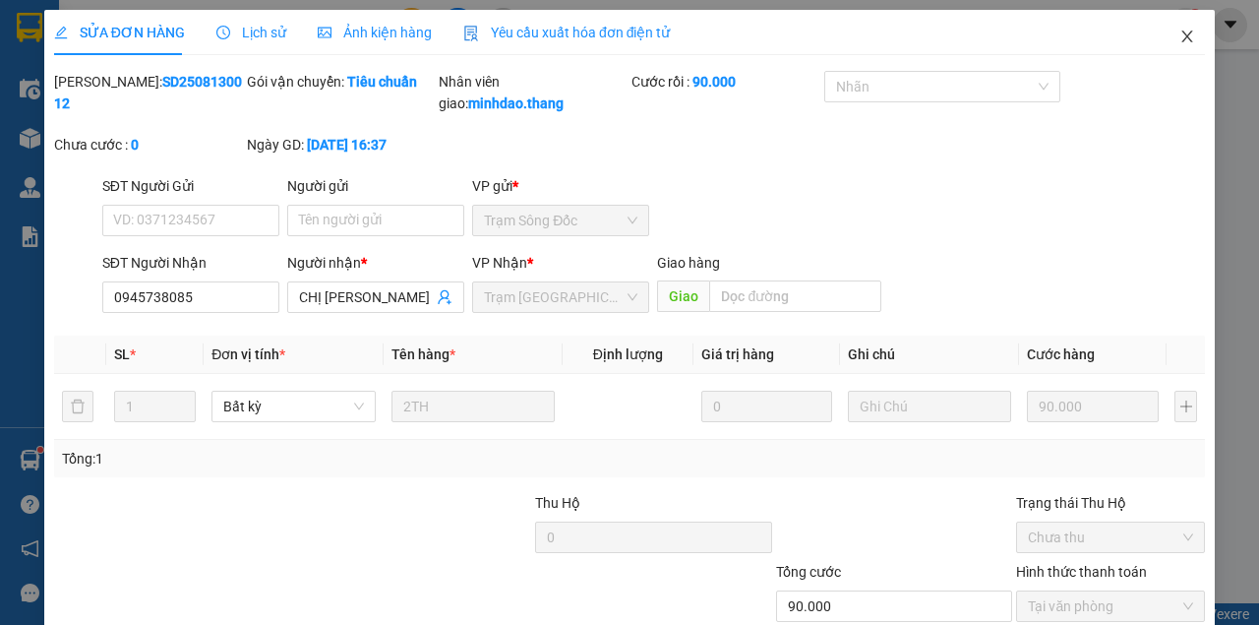
click at [1179, 36] on icon "close" at bounding box center [1187, 37] width 16 height 16
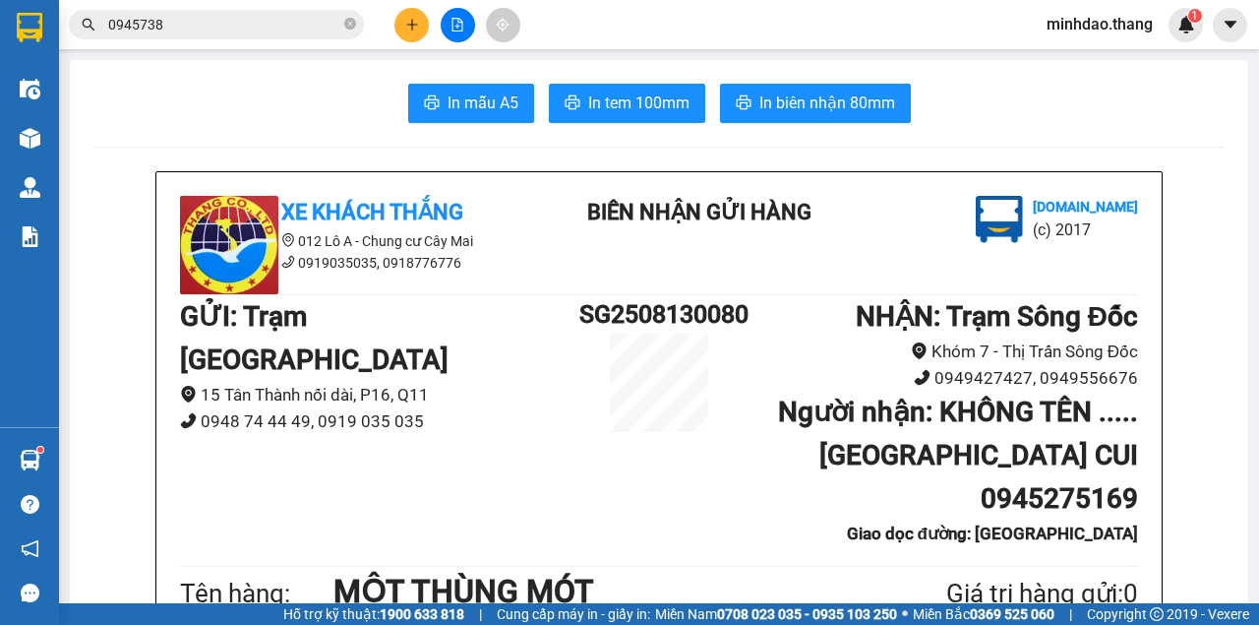
click at [205, 30] on input "0945738" at bounding box center [224, 25] width 232 height 22
